Goal: Task Accomplishment & Management: Manage account settings

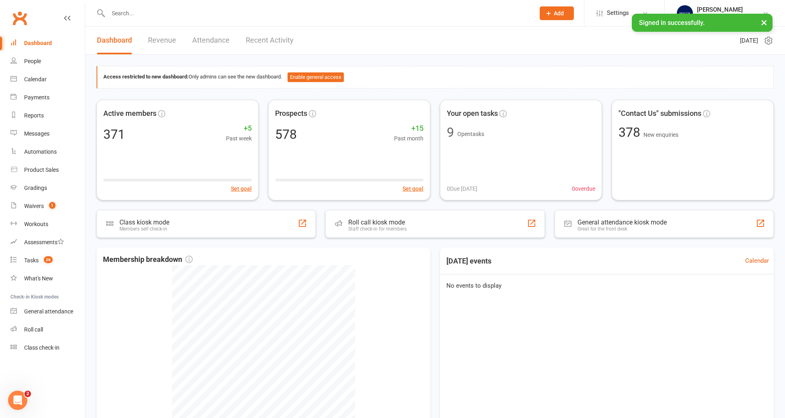
click at [121, 13] on input "text" at bounding box center [317, 13] width 423 height 11
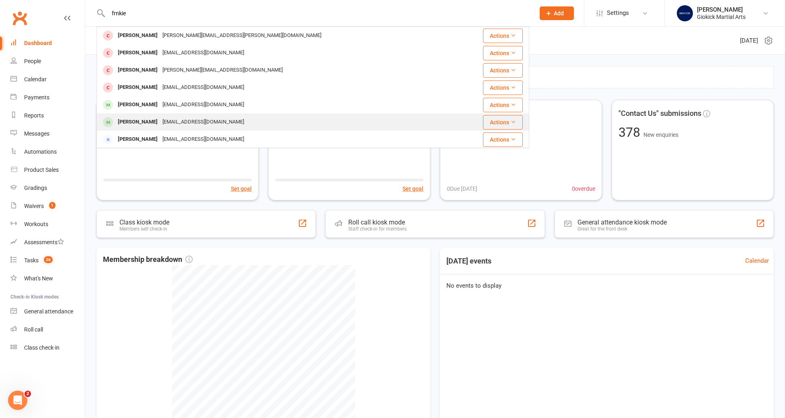
type input "frnkie"
click at [128, 121] on div "[PERSON_NAME]" at bounding box center [137, 122] width 45 height 12
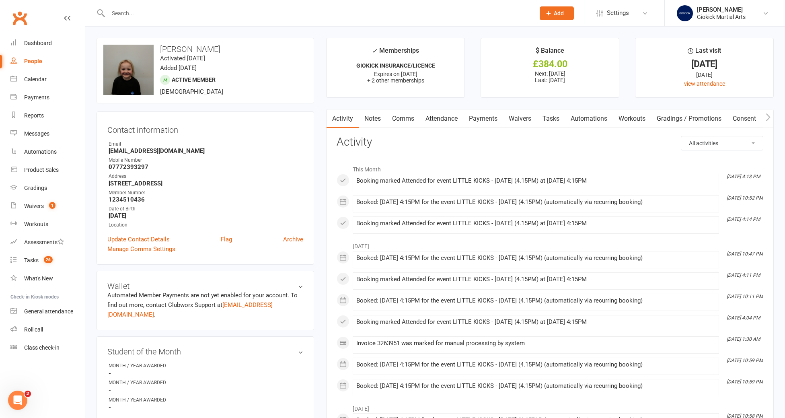
scroll to position [1, 0]
click at [39, 208] on div "Waivers" at bounding box center [34, 206] width 20 height 6
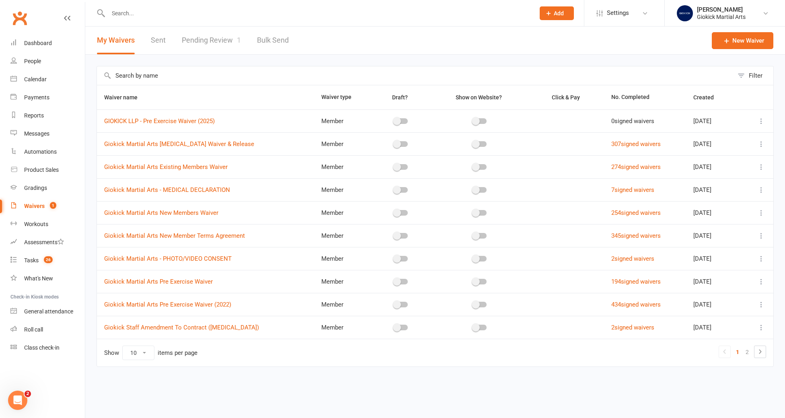
click at [221, 41] on link "Pending Review 1" at bounding box center [211, 41] width 59 height 28
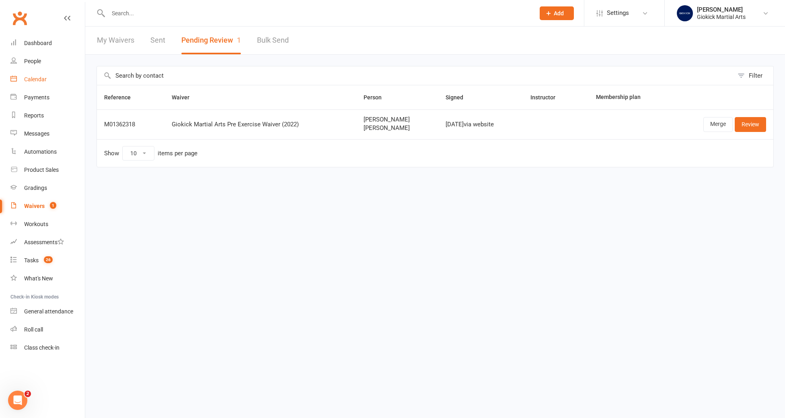
click at [36, 76] on div "Calendar" at bounding box center [35, 79] width 23 height 6
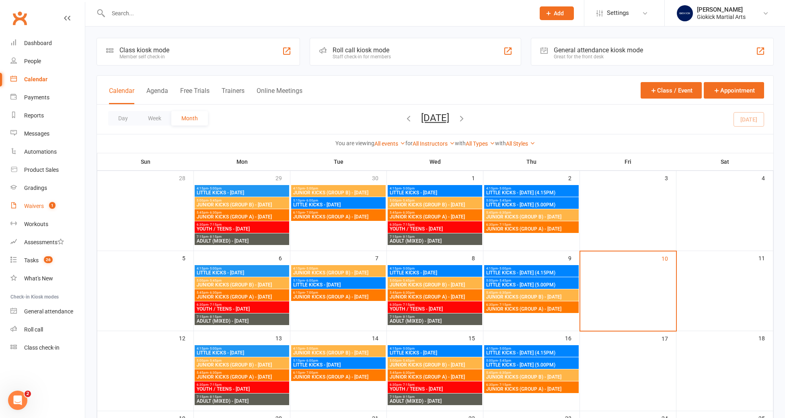
click at [27, 209] on div "Waivers" at bounding box center [34, 206] width 20 height 6
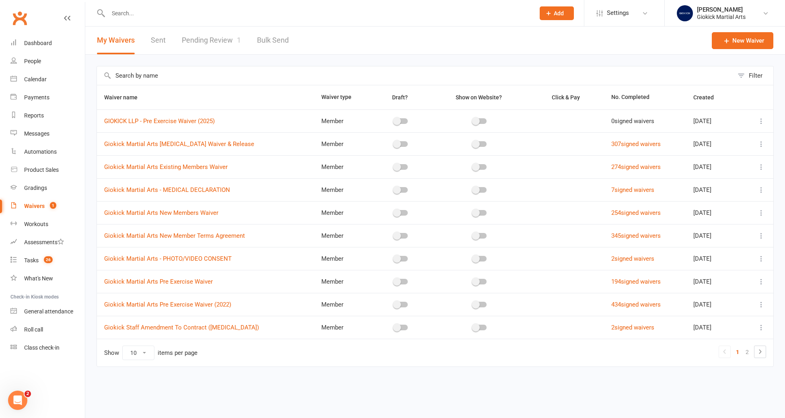
click at [220, 41] on link "Pending Review 1" at bounding box center [211, 41] width 59 height 28
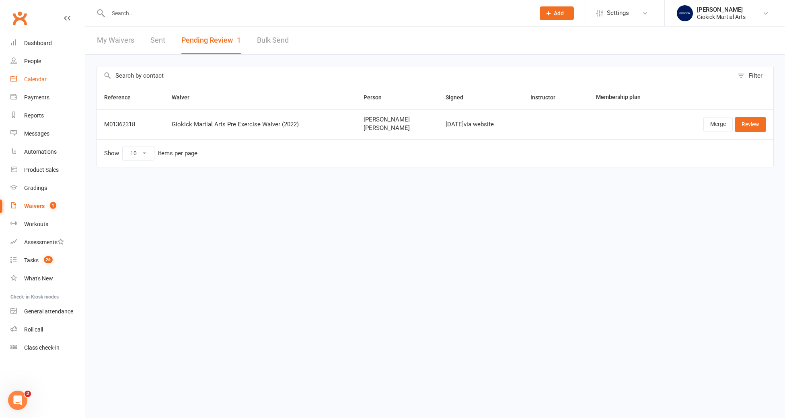
click at [42, 78] on div "Calendar" at bounding box center [35, 79] width 23 height 6
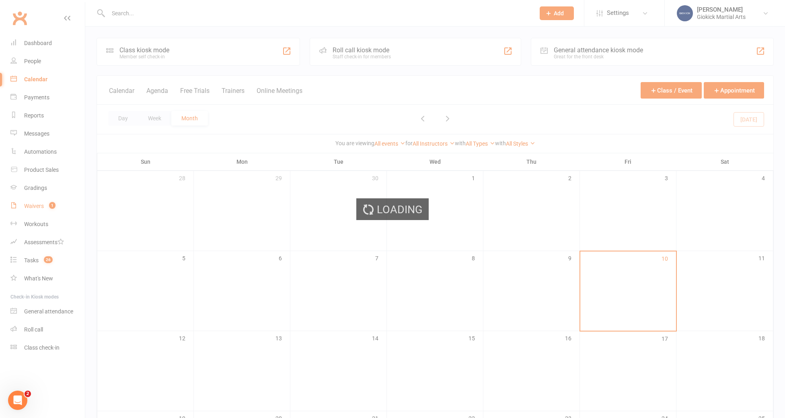
click at [39, 208] on div "Waivers" at bounding box center [34, 206] width 20 height 6
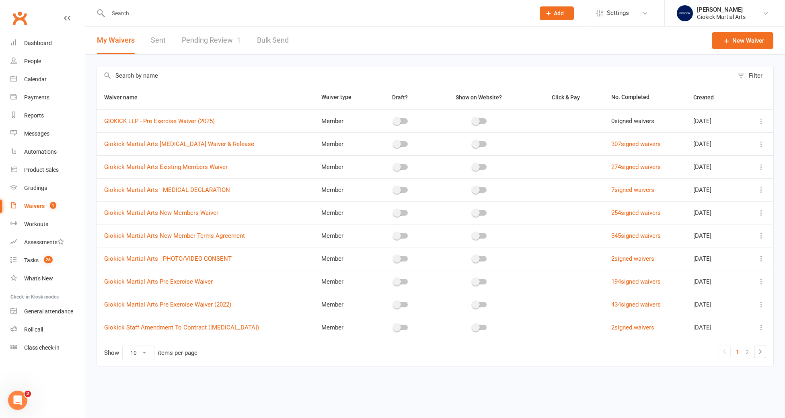
click at [212, 38] on link "Pending Review 1" at bounding box center [211, 41] width 59 height 28
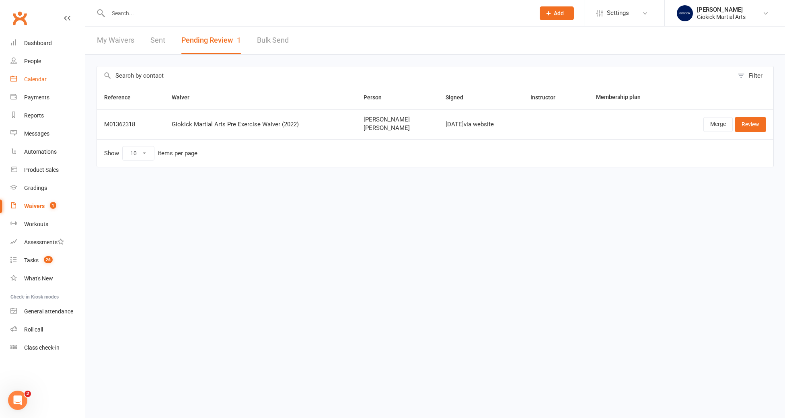
click at [34, 81] on div "Calendar" at bounding box center [35, 79] width 23 height 6
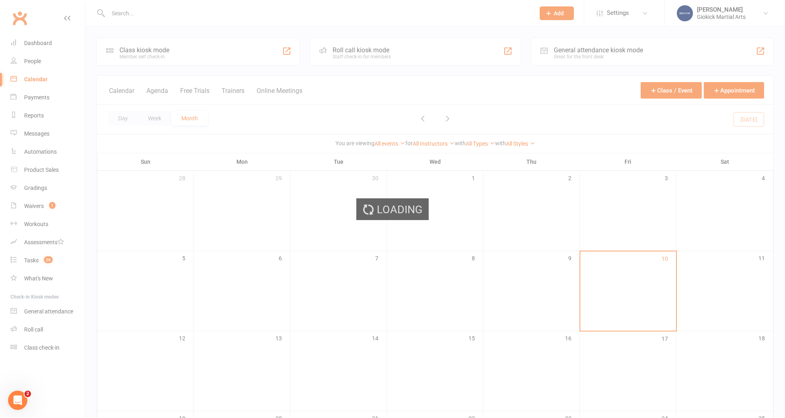
click at [32, 259] on div "Loading" at bounding box center [392, 209] width 785 height 418
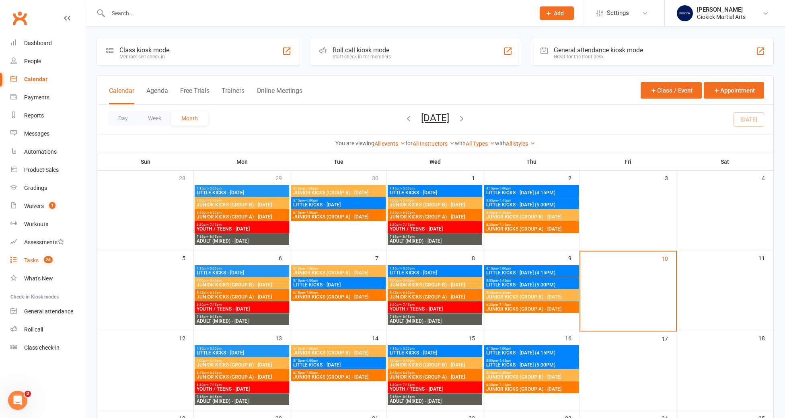
click at [32, 259] on div "Tasks" at bounding box center [31, 260] width 14 height 6
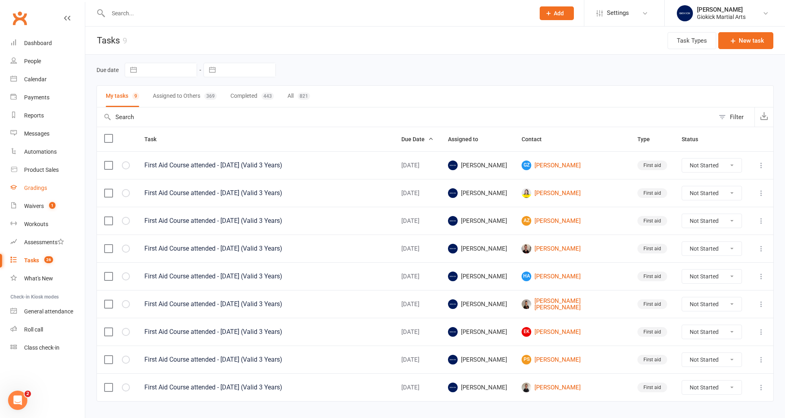
click at [36, 186] on div "Gradings" at bounding box center [35, 188] width 23 height 6
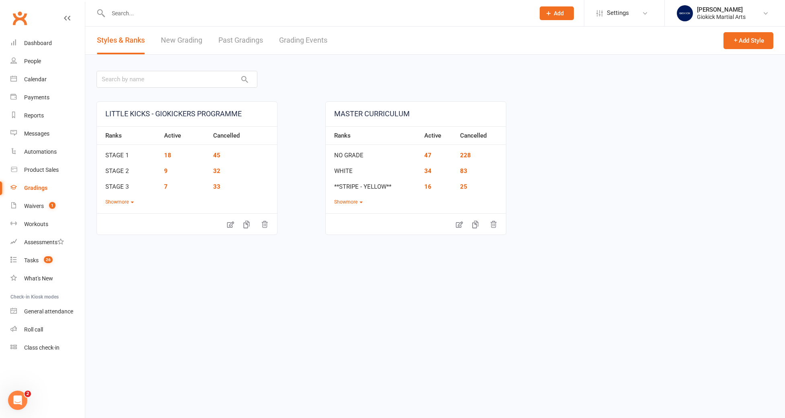
click at [295, 39] on link "Grading Events" at bounding box center [303, 41] width 48 height 28
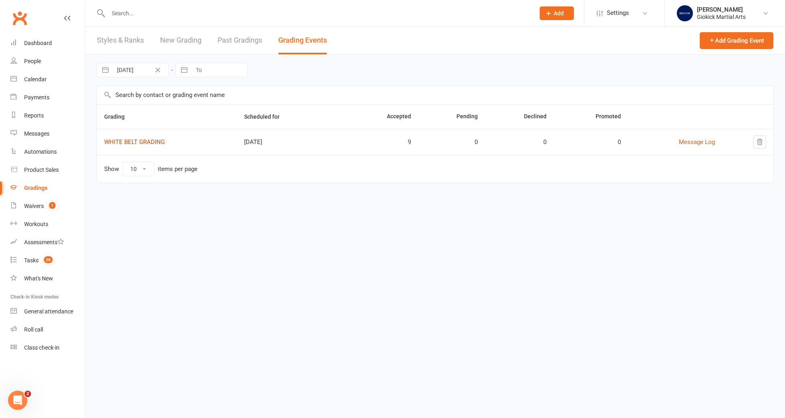
click at [146, 144] on link "WHITE BELT GRADING" at bounding box center [134, 141] width 61 height 7
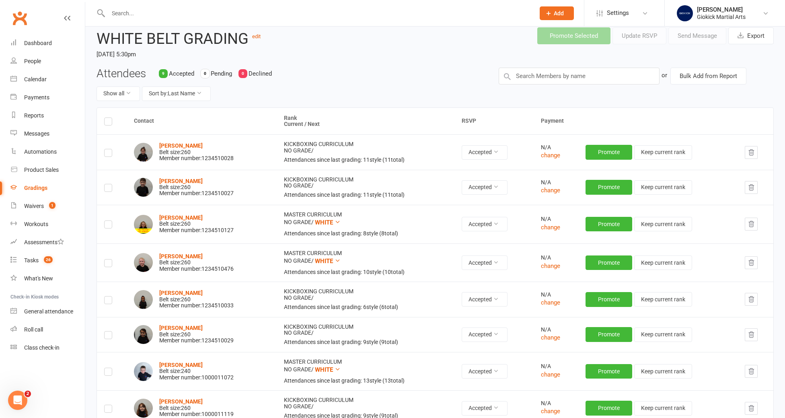
scroll to position [37, 0]
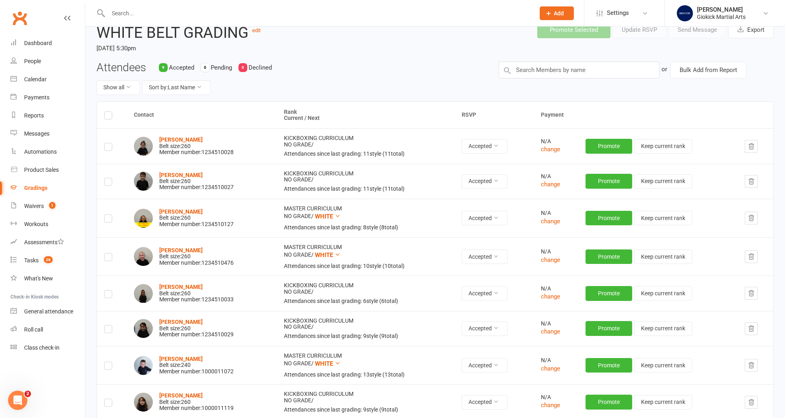
click at [108, 117] on label at bounding box center [108, 117] width 8 height 0
click at [108, 112] on input "checkbox" at bounding box center [108, 112] width 8 height 0
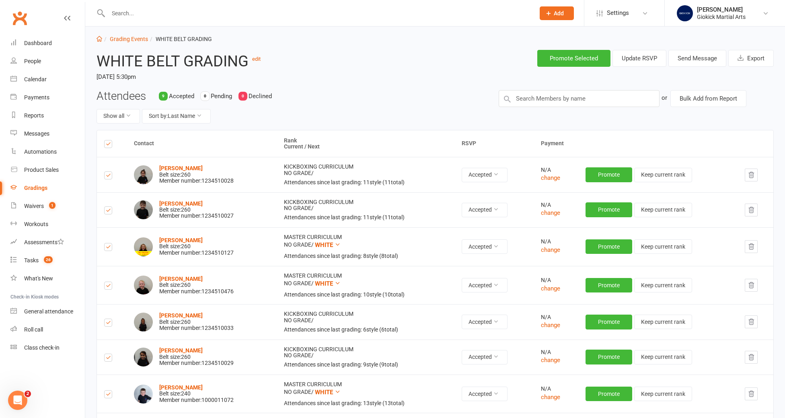
scroll to position [0, 0]
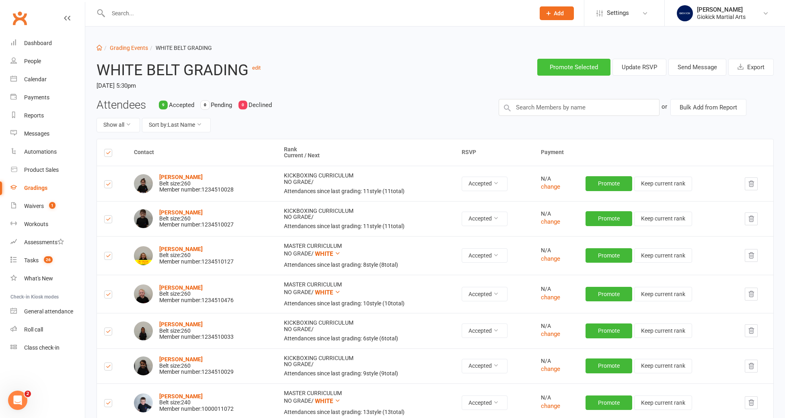
click at [563, 63] on button "Promote Selected" at bounding box center [573, 67] width 73 height 17
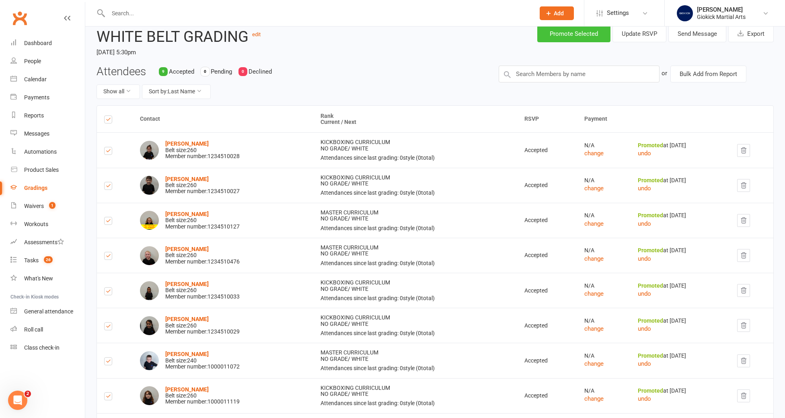
scroll to position [3, 0]
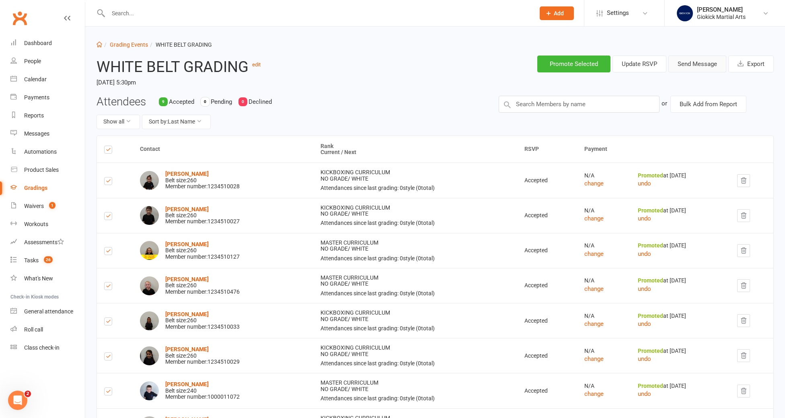
click at [696, 62] on button "Send Message" at bounding box center [697, 63] width 58 height 17
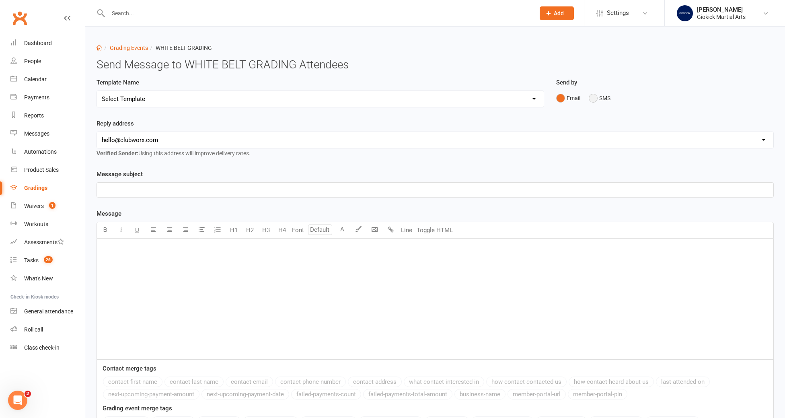
click at [595, 96] on button "SMS" at bounding box center [600, 97] width 22 height 15
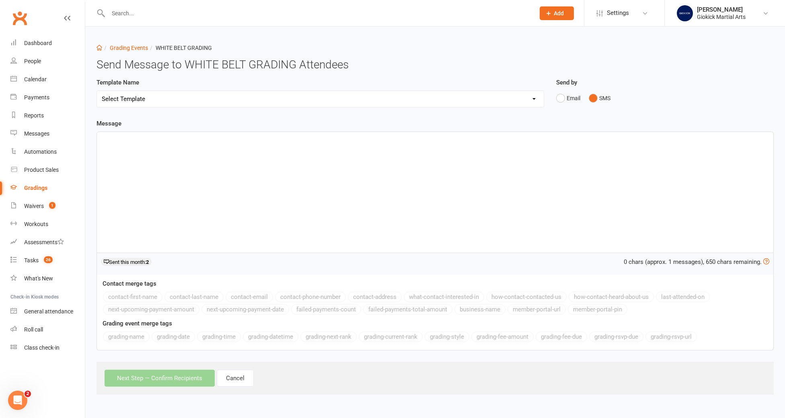
click at [200, 103] on select "Select Template [Email] Confirmation of Successful Grading [Email] Grading Even…" at bounding box center [320, 99] width 447 height 16
select select "7"
click at [97, 91] on select "Select Template [Email] Confirmation of Successful Grading [Email] Grading Even…" at bounding box center [320, 99] width 447 height 16
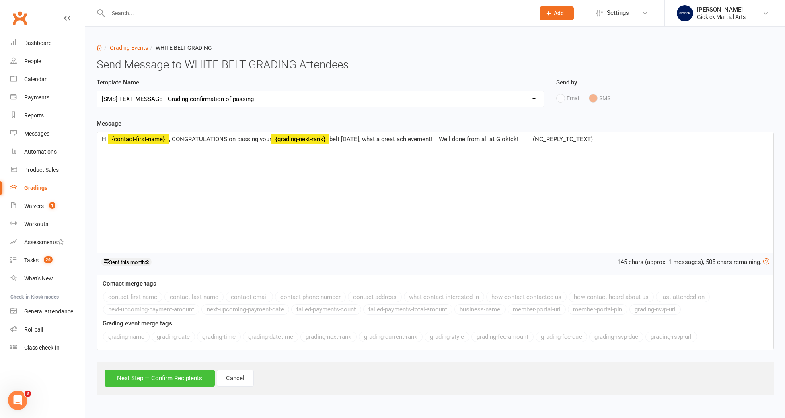
click at [158, 383] on button "Next Step — Confirm Recipients" at bounding box center [160, 378] width 110 height 17
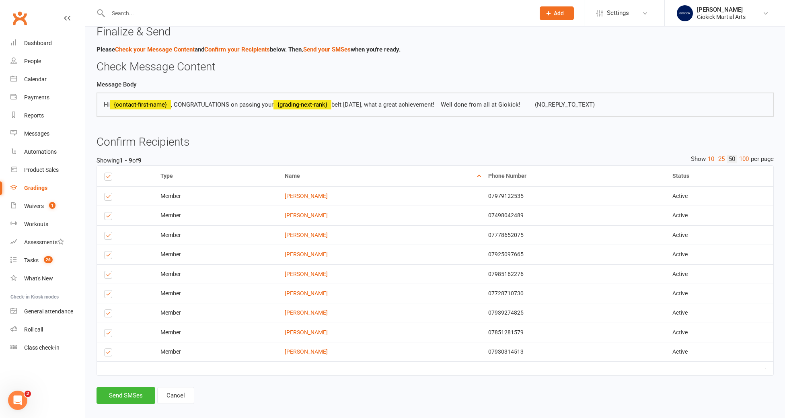
scroll to position [61, 0]
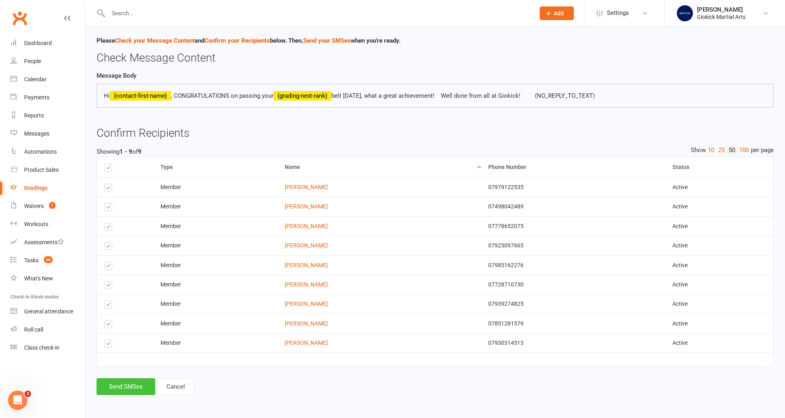
click at [128, 388] on button "Send SMSes" at bounding box center [126, 386] width 59 height 17
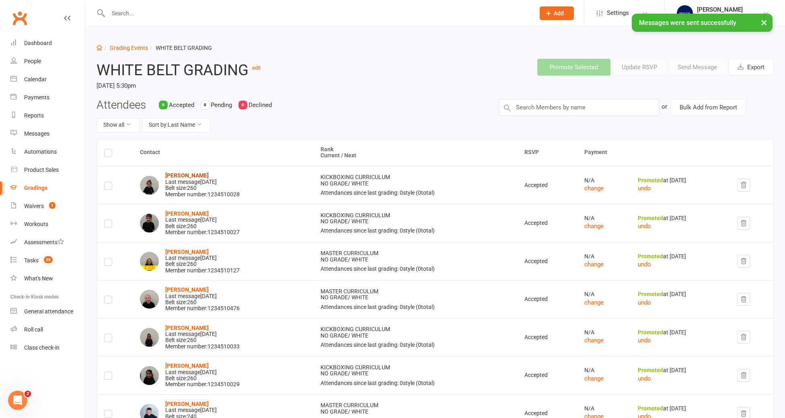
click at [180, 177] on strong "[PERSON_NAME]" at bounding box center [186, 175] width 43 height 6
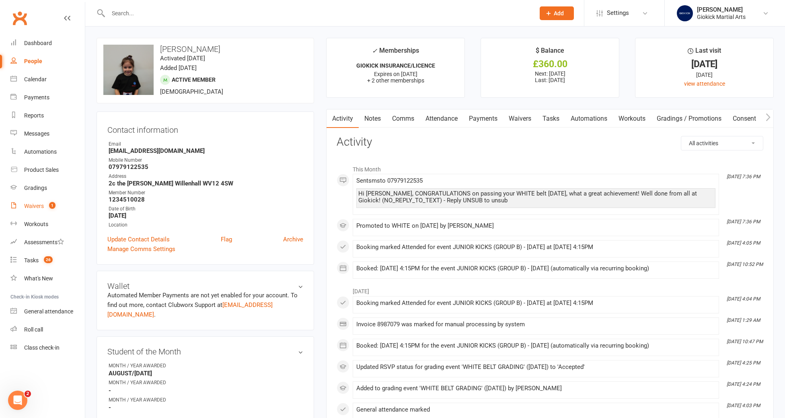
click at [35, 206] on div "Waivers" at bounding box center [34, 206] width 20 height 6
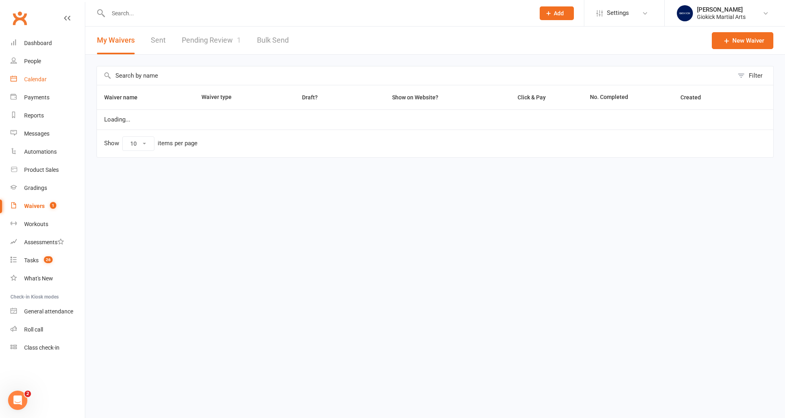
click at [37, 78] on div "Calendar" at bounding box center [35, 79] width 23 height 6
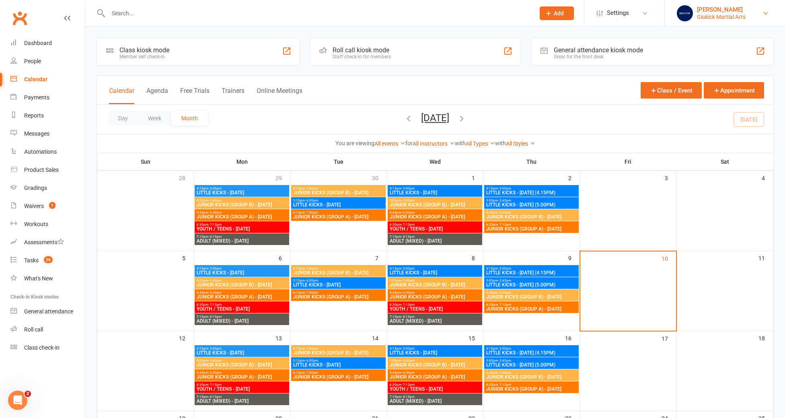
click at [726, 11] on div "[PERSON_NAME]" at bounding box center [721, 9] width 49 height 7
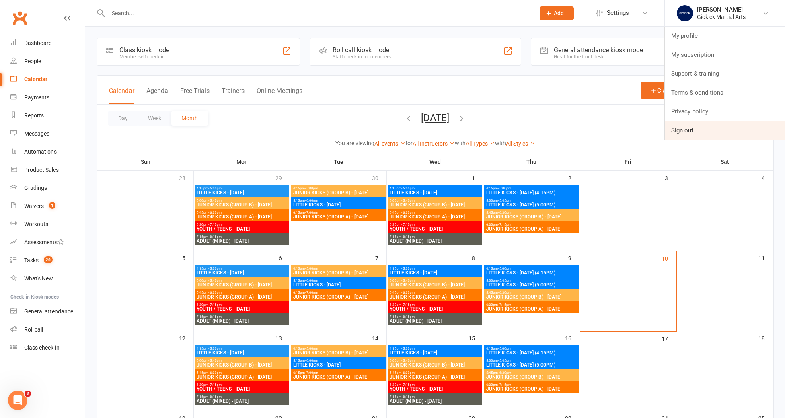
click at [695, 128] on link "Sign out" at bounding box center [725, 130] width 120 height 18
